Goal: Navigation & Orientation: Find specific page/section

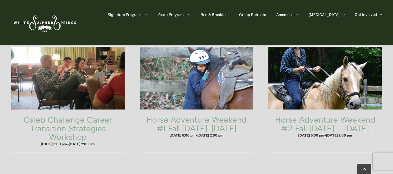
scroll to position [369, 0]
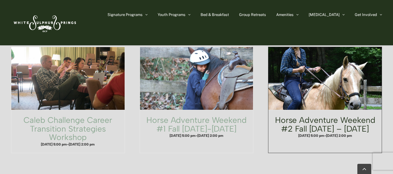
click at [325, 115] on link "Horse Adventure Weekend #2 Fall [DATE] – [DATE]" at bounding box center [325, 124] width 100 height 19
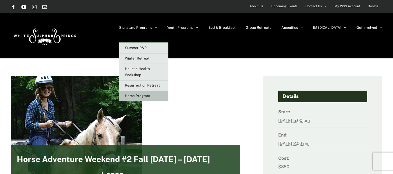
click at [150, 95] on span "Horse Program" at bounding box center [137, 96] width 25 height 4
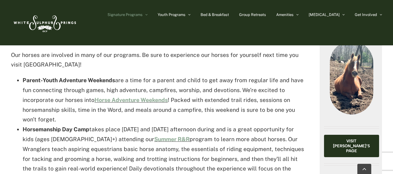
scroll to position [271, 0]
click at [140, 96] on link "Horse Adventure Weekends" at bounding box center [131, 99] width 73 height 6
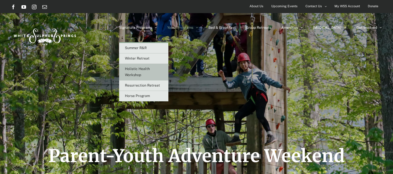
click at [150, 73] on span "Holistic Health Workshop" at bounding box center [137, 72] width 25 height 10
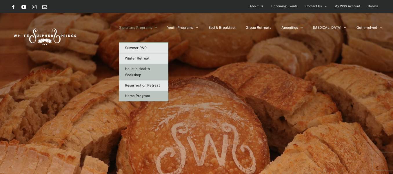
click at [150, 94] on span "Horse Program" at bounding box center [137, 96] width 25 height 4
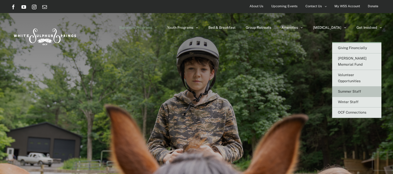
click at [345, 89] on span "Summer Staff" at bounding box center [349, 91] width 23 height 4
